Goal: Book appointment/travel/reservation

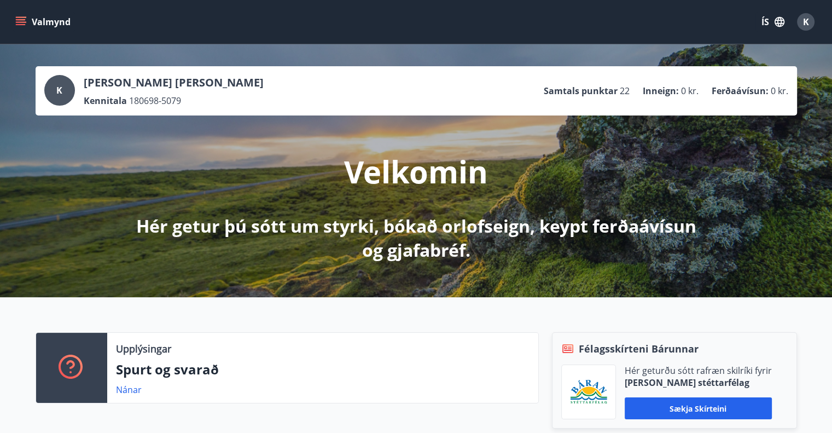
click at [21, 16] on icon "menu" at bounding box center [20, 21] width 11 height 11
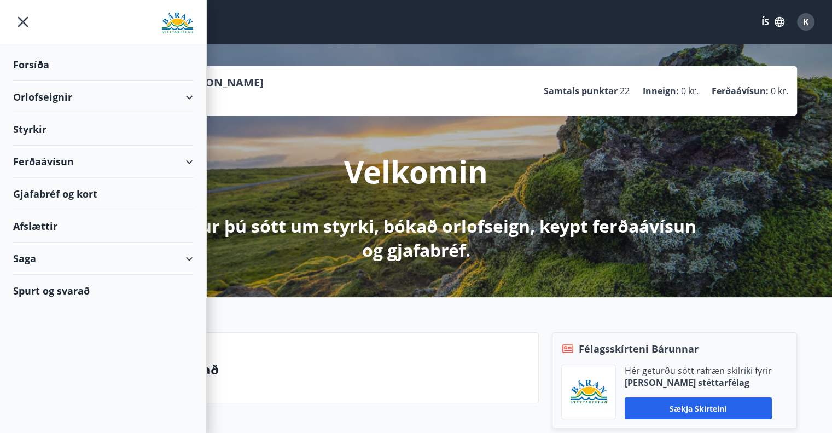
click at [189, 96] on div "Orlofseignir" at bounding box center [103, 97] width 180 height 32
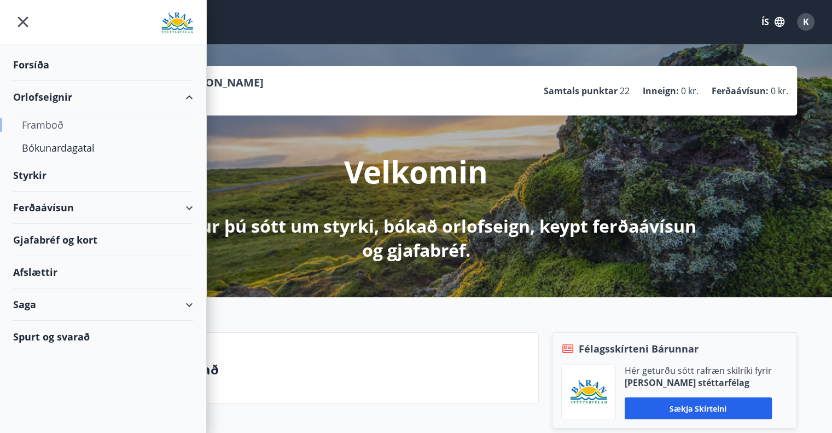
click at [57, 121] on div "Framboð" at bounding box center [103, 124] width 163 height 23
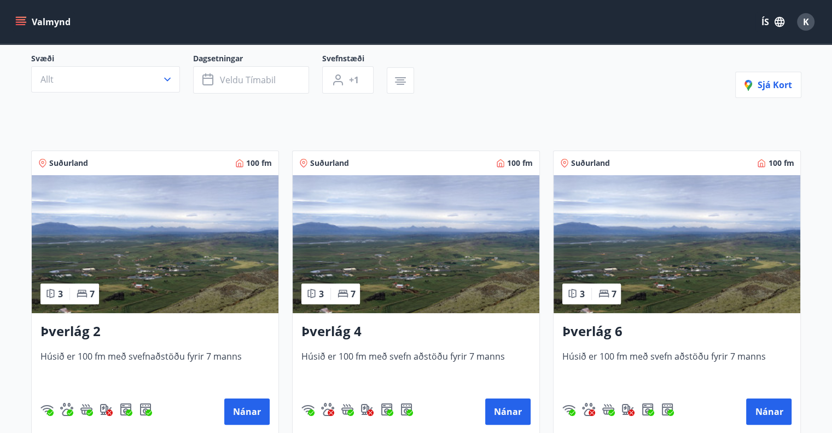
scroll to position [274, 0]
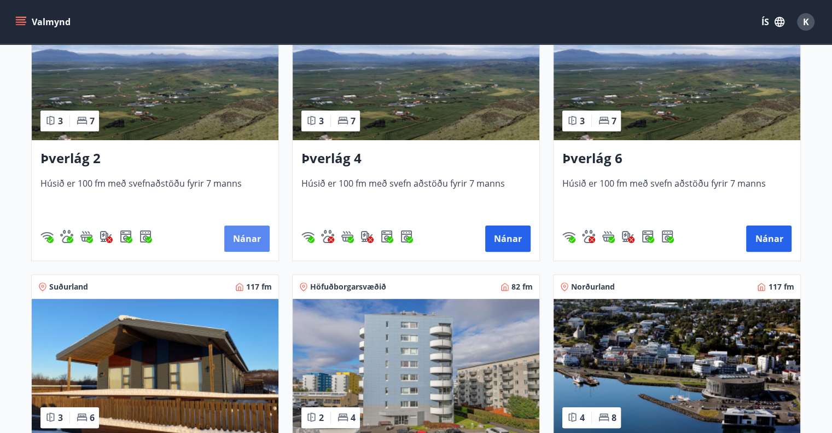
click at [253, 240] on button "Nánar" at bounding box center [246, 238] width 45 height 26
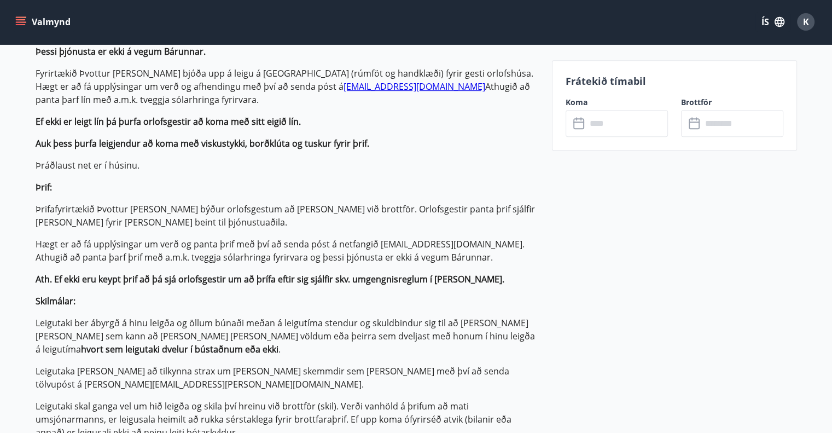
scroll to position [547, 0]
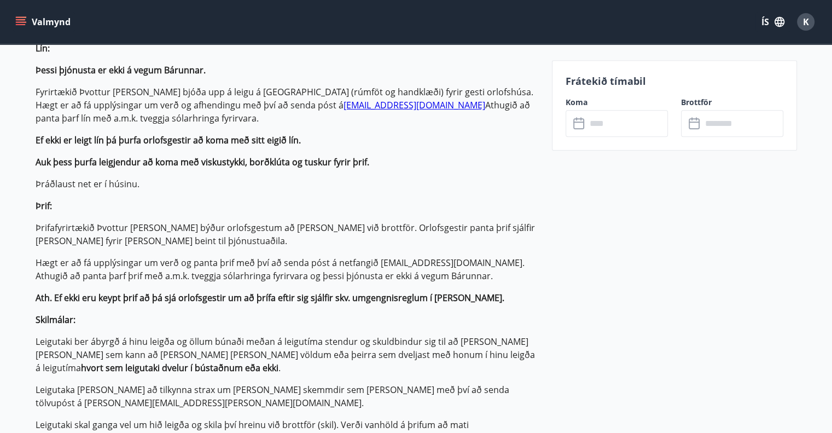
click at [19, 16] on icon "menu" at bounding box center [20, 21] width 11 height 11
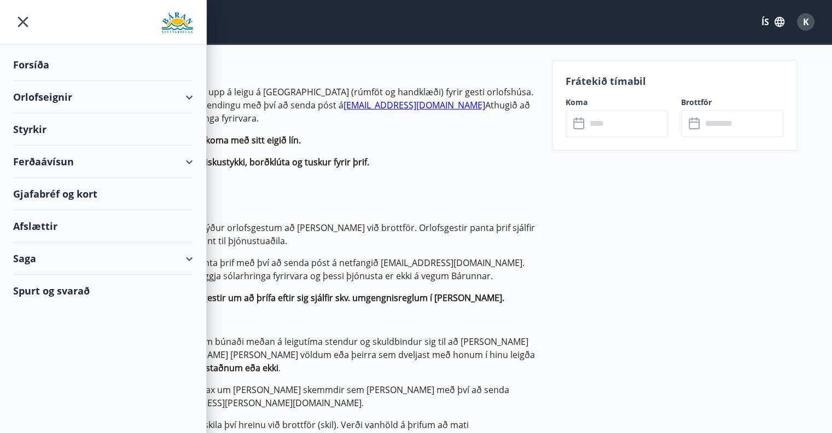
click at [190, 98] on div "Orlofseignir" at bounding box center [103, 97] width 180 height 32
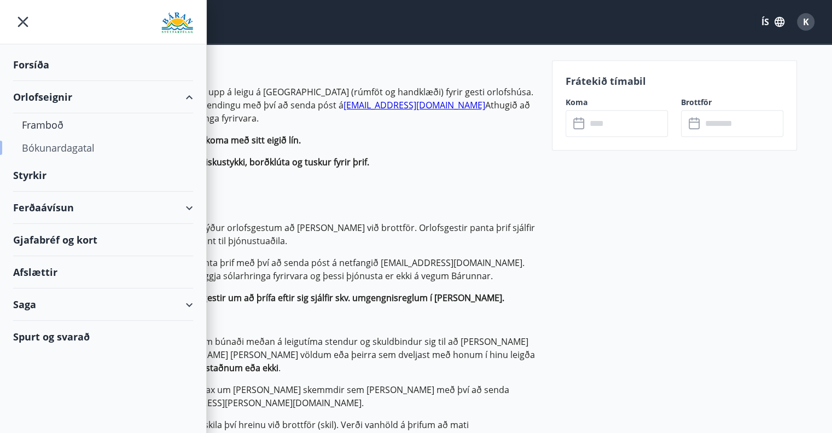
click at [65, 148] on div "Bókunardagatal" at bounding box center [103, 147] width 163 height 23
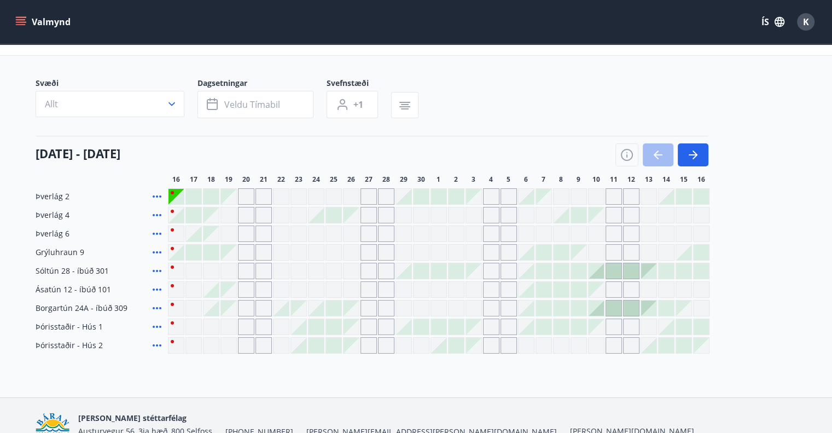
scroll to position [105, 0]
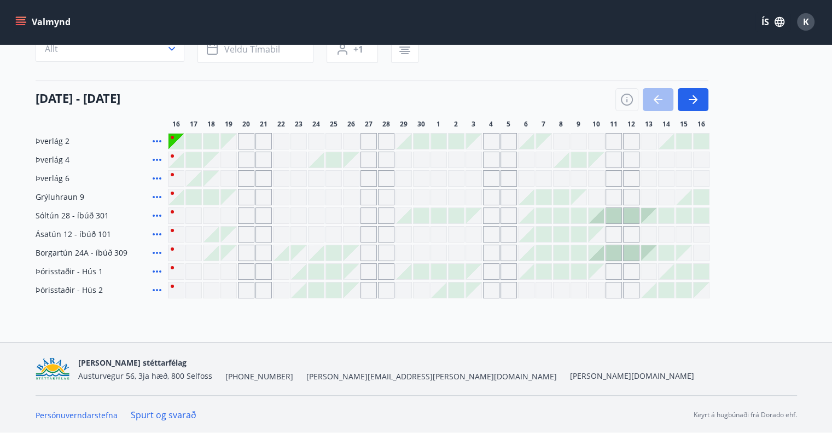
click at [179, 144] on div at bounding box center [176, 141] width 15 height 15
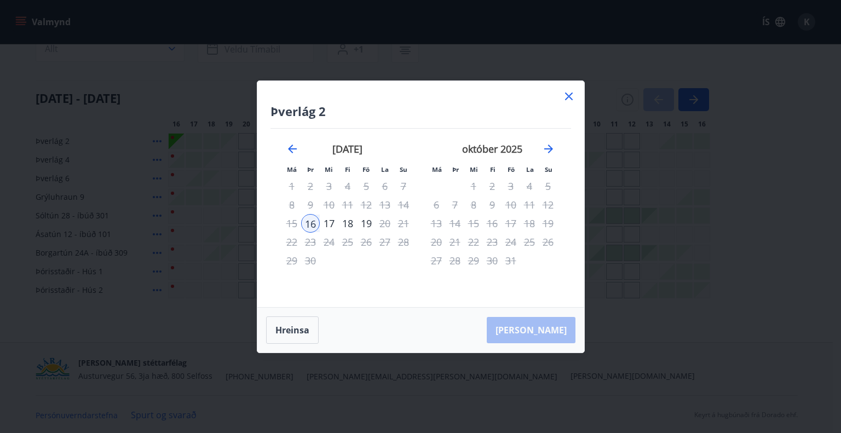
click at [324, 223] on div "17" at bounding box center [329, 223] width 19 height 19
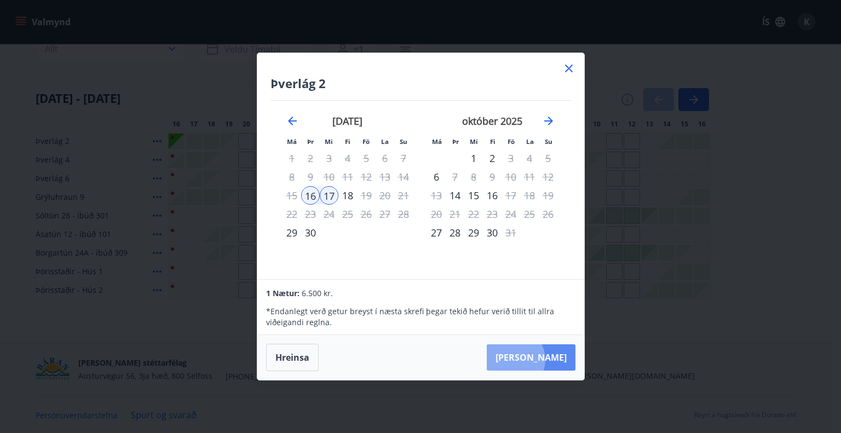
click at [545, 360] on button "[PERSON_NAME]" at bounding box center [530, 357] width 89 height 26
click at [542, 354] on button "[PERSON_NAME]" at bounding box center [530, 357] width 89 height 26
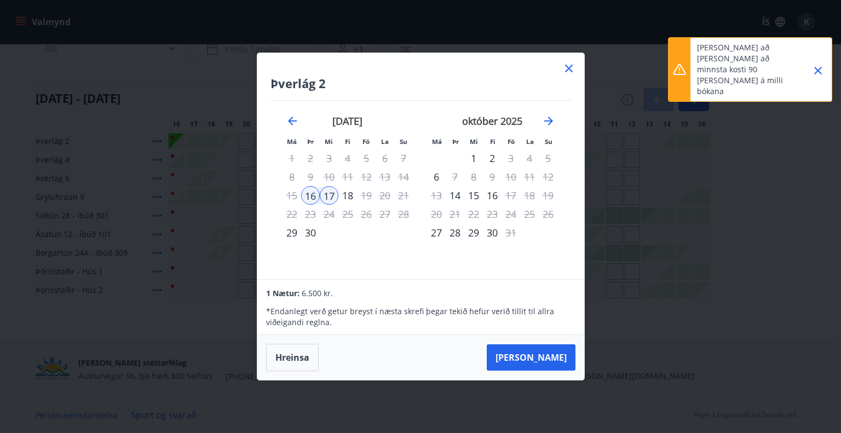
click at [823, 64] on icon "Close" at bounding box center [817, 70] width 13 height 13
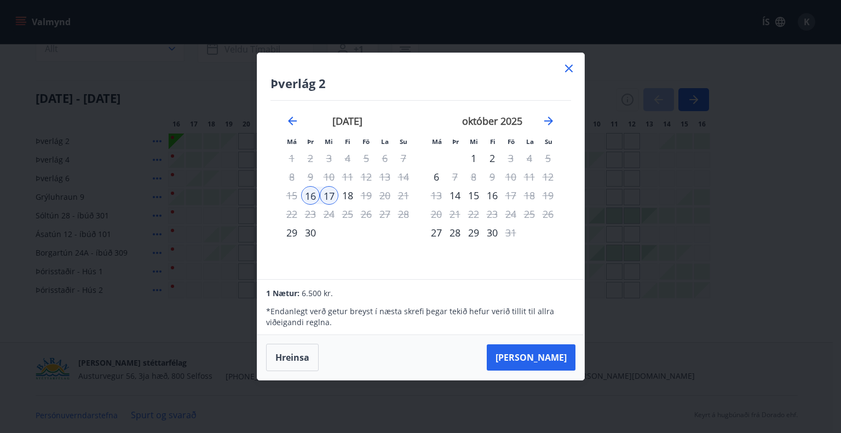
click at [566, 66] on icon at bounding box center [568, 68] width 13 height 13
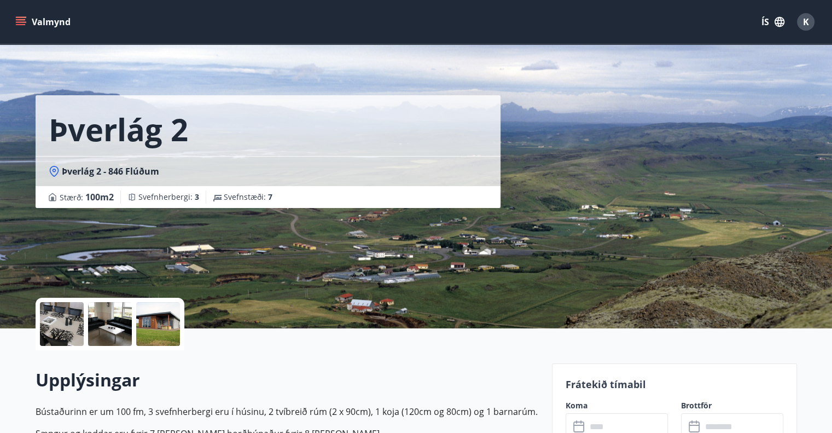
click at [806, 19] on span "K" at bounding box center [806, 22] width 6 height 12
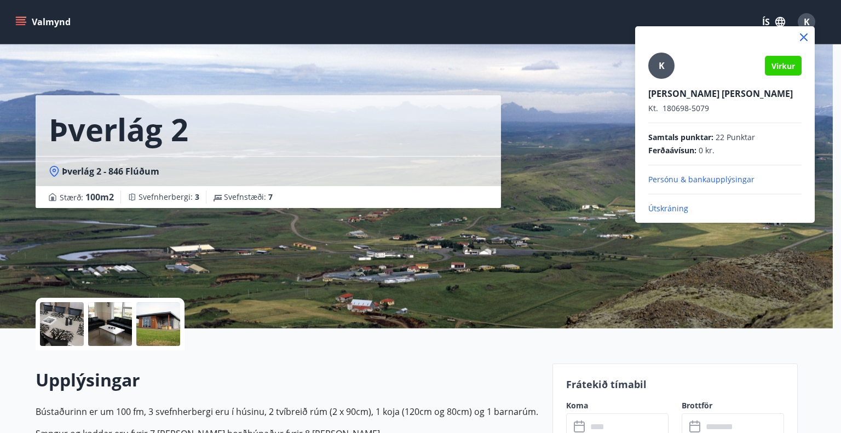
click at [674, 208] on p "Útskráning" at bounding box center [724, 208] width 153 height 11
